Goal: Task Accomplishment & Management: Use online tool/utility

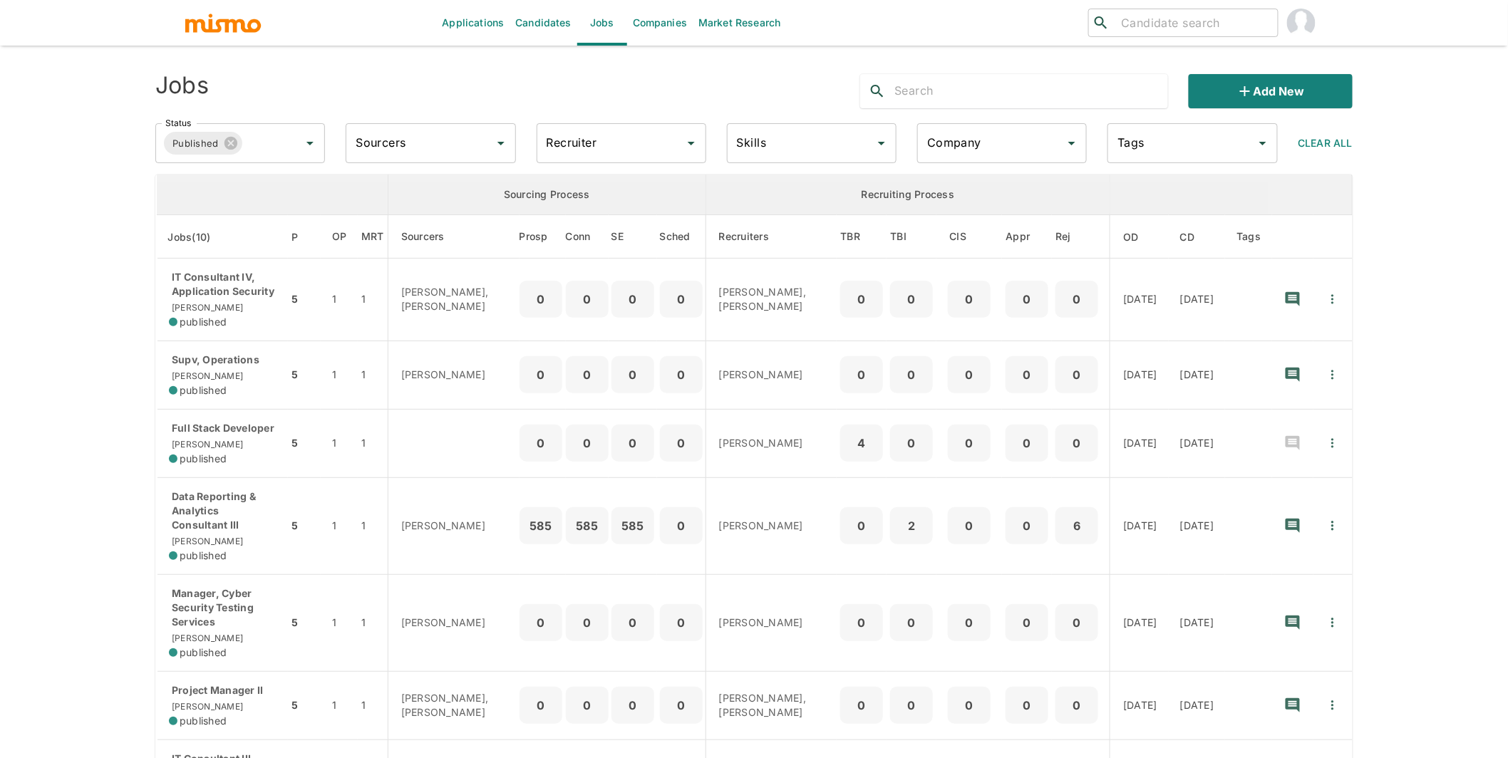
click at [238, 295] on p "IT Consultant IV, Application Security" at bounding box center [223, 284] width 108 height 29
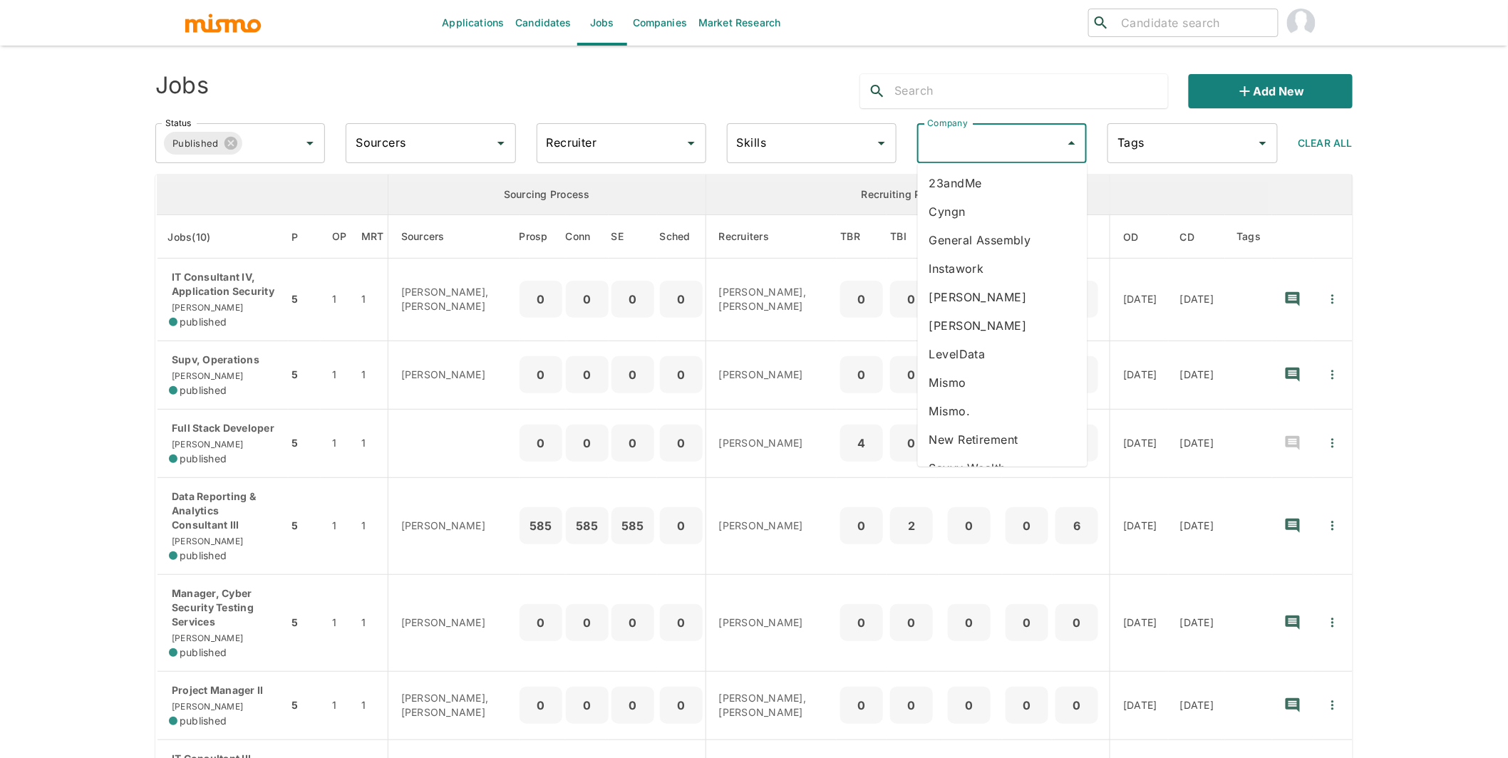
click at [982, 149] on input "Company" at bounding box center [991, 143] width 135 height 27
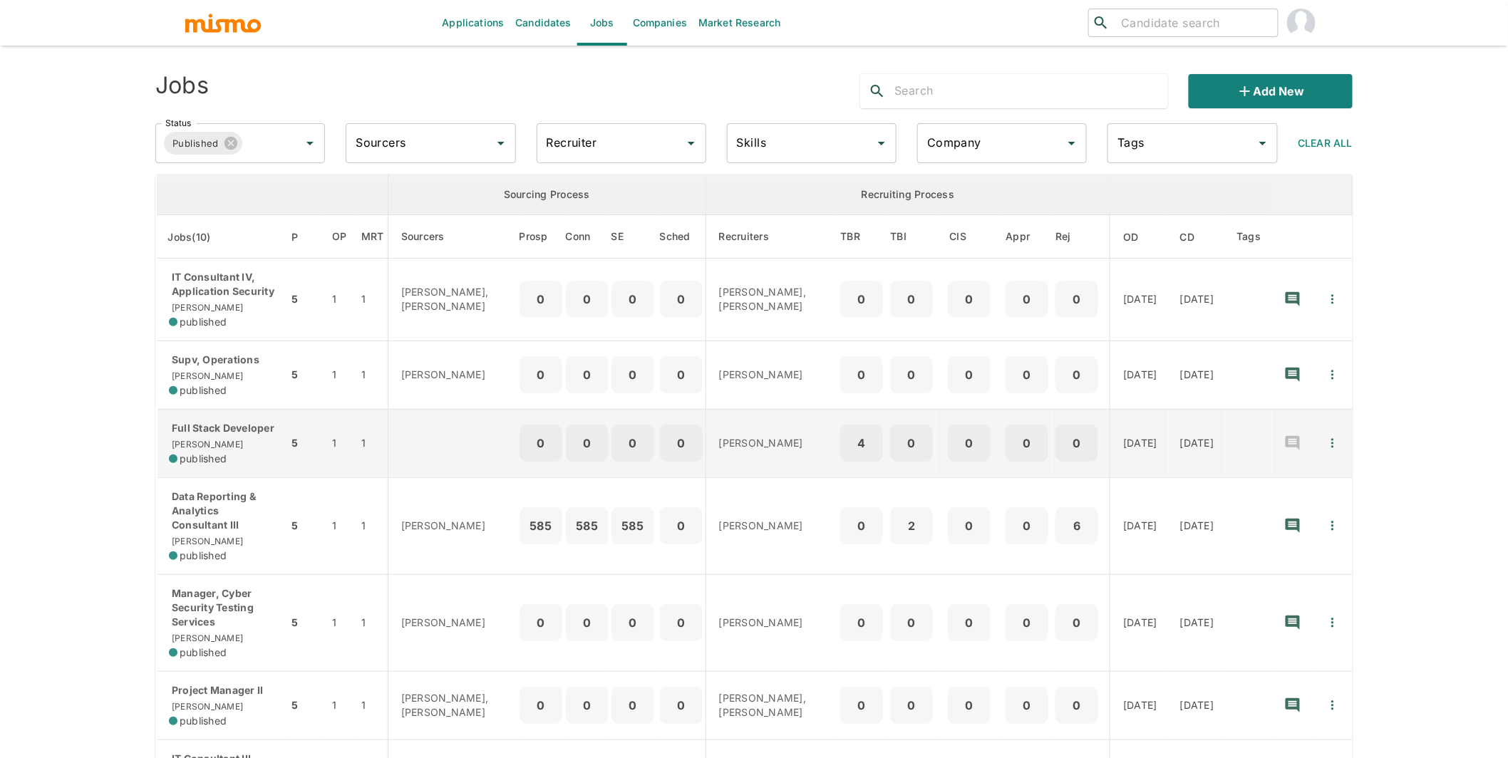
click at [244, 423] on p "Full Stack Developer" at bounding box center [223, 428] width 108 height 14
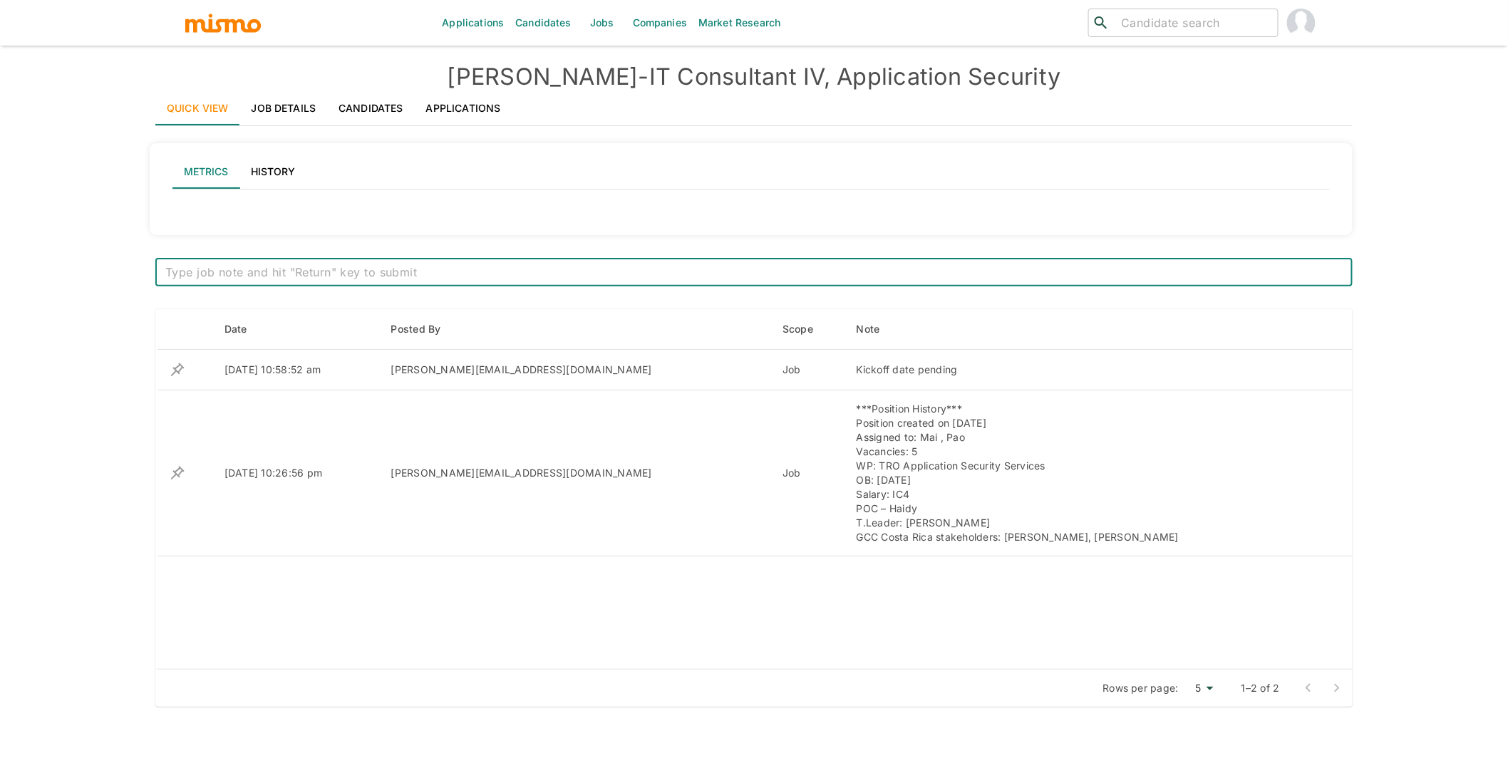
click at [454, 102] on link "Applications" at bounding box center [464, 108] width 98 height 34
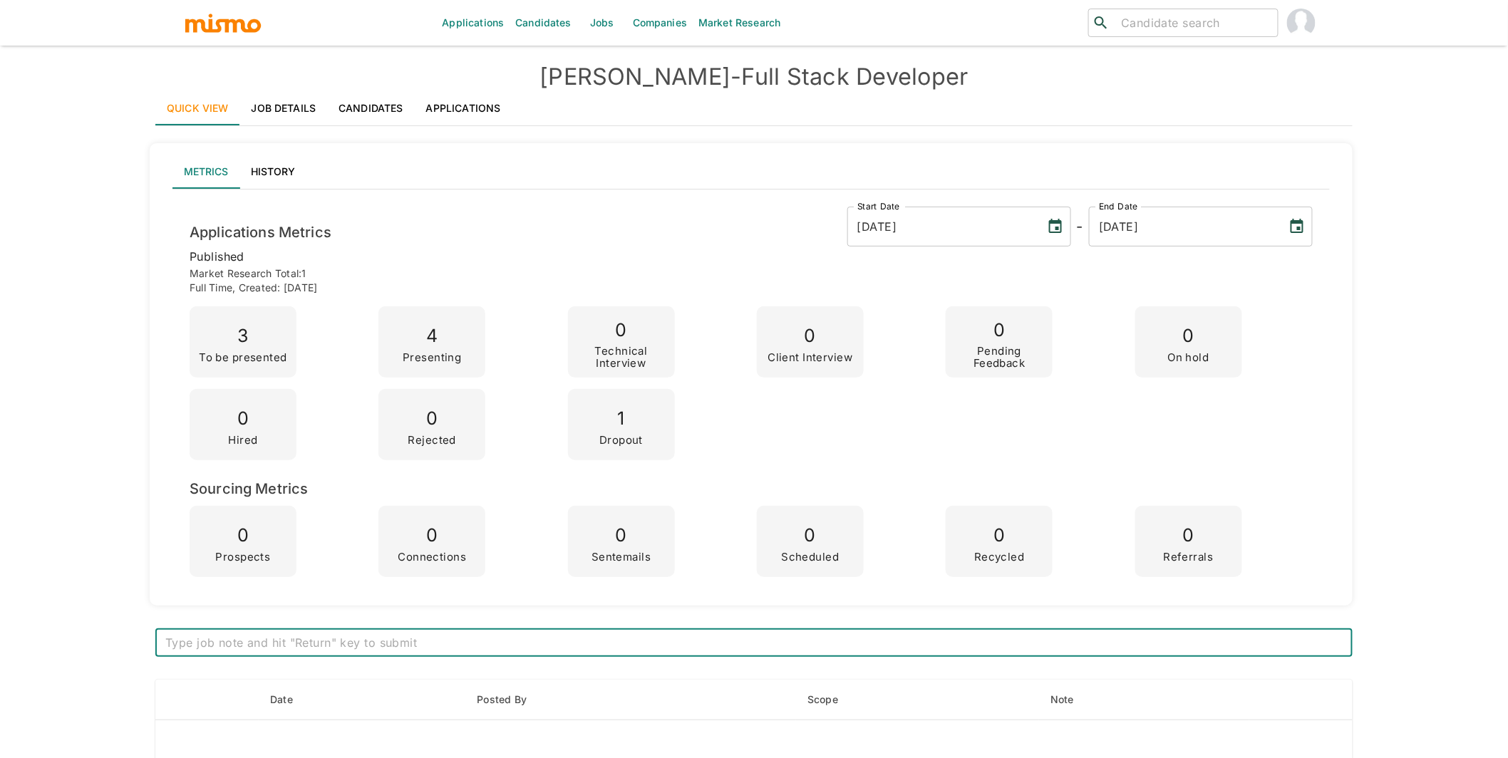
click at [466, 105] on link "Applications" at bounding box center [464, 108] width 98 height 34
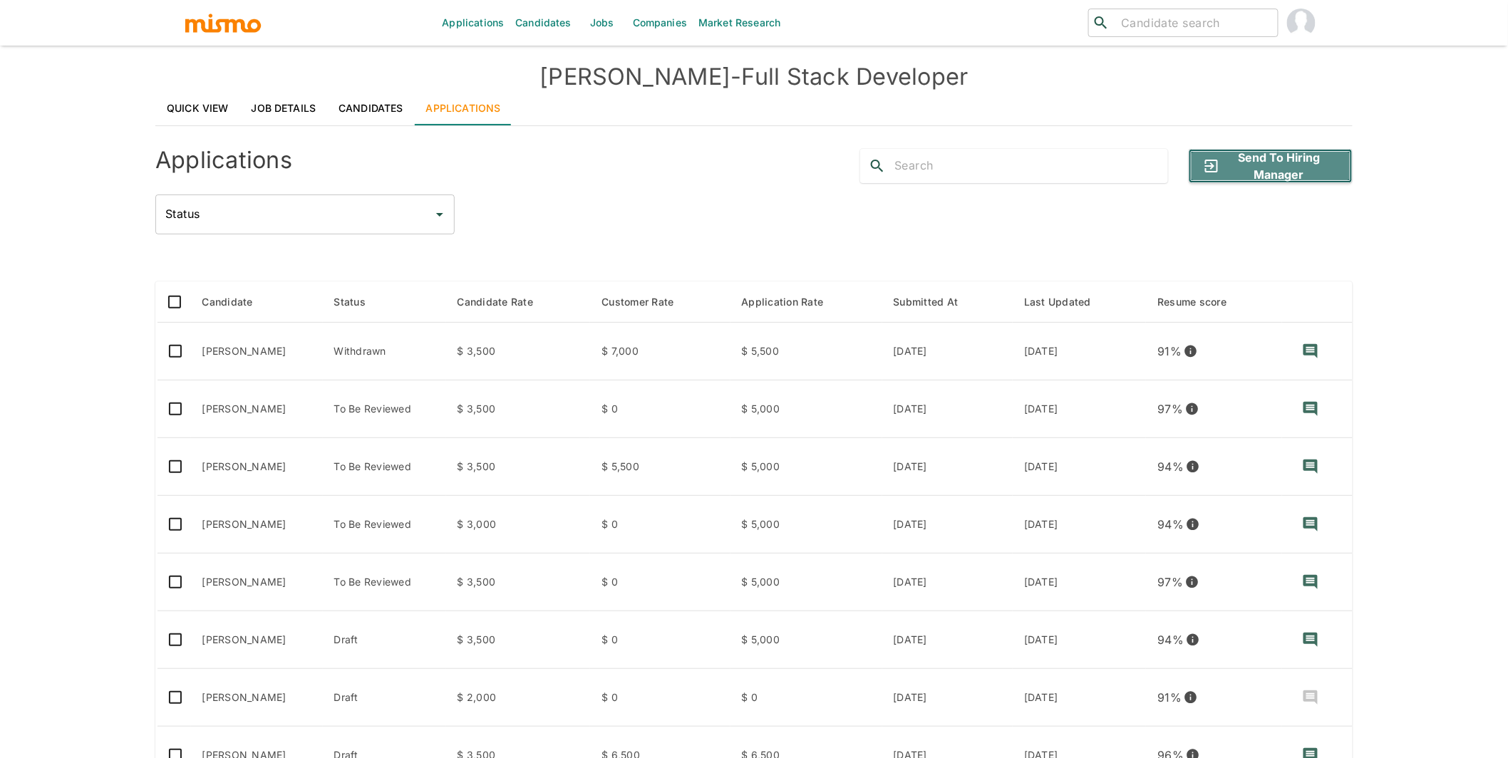
click at [1282, 158] on button "Send to Hiring Manager" at bounding box center [1271, 166] width 164 height 34
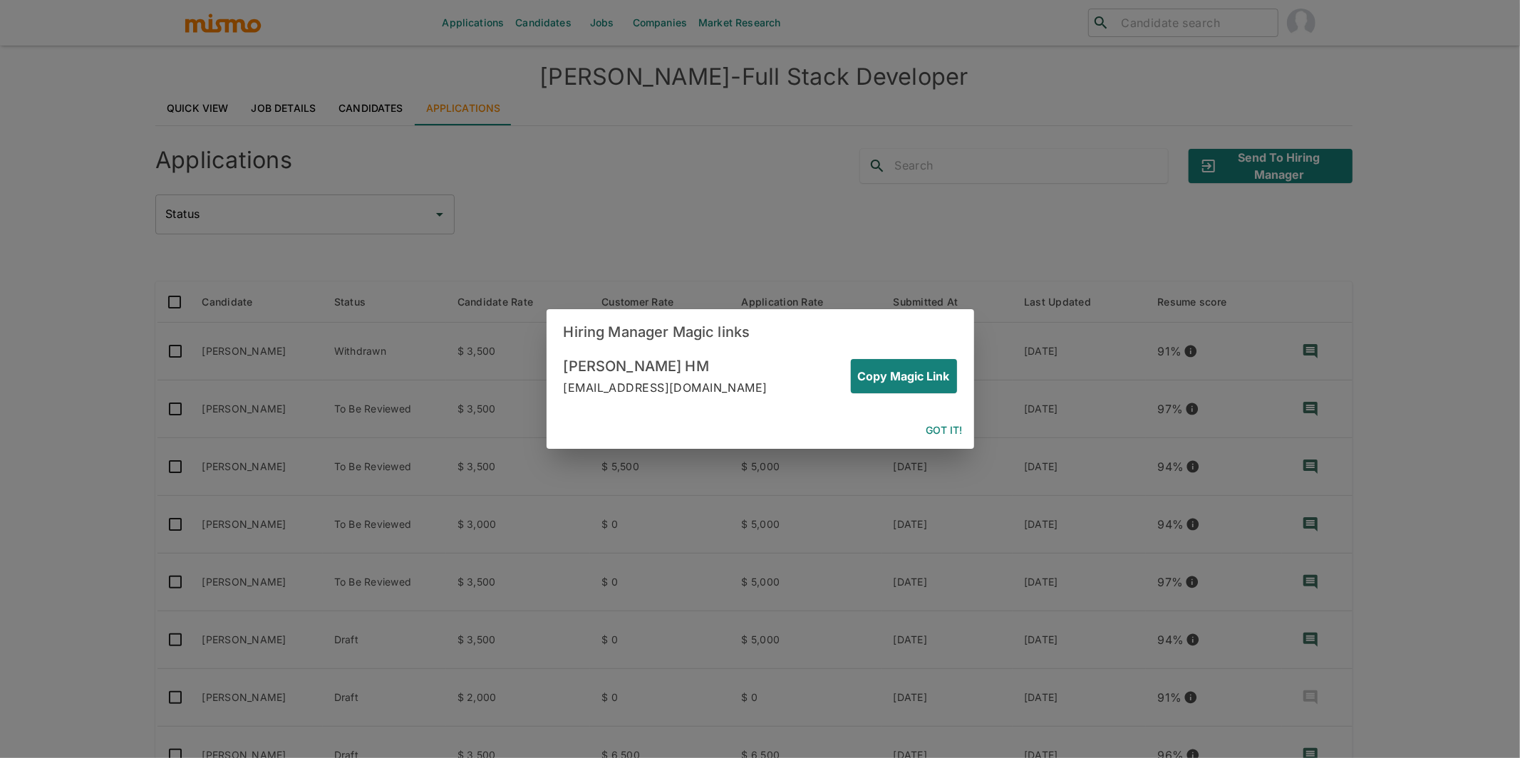
click at [923, 357] on div "Copy Magic Link" at bounding box center [899, 371] width 118 height 46
click at [920, 381] on button "Copy Magic Link" at bounding box center [901, 376] width 112 height 34
click at [943, 429] on button "Got it!" at bounding box center [945, 431] width 48 height 26
